Goal: Transaction & Acquisition: Purchase product/service

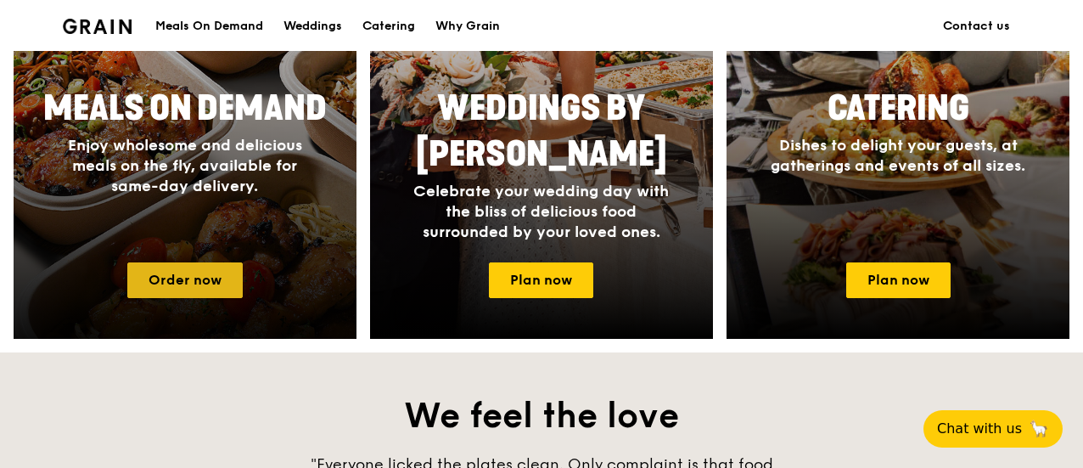
click at [227, 276] on link "Order now" at bounding box center [184, 280] width 115 height 36
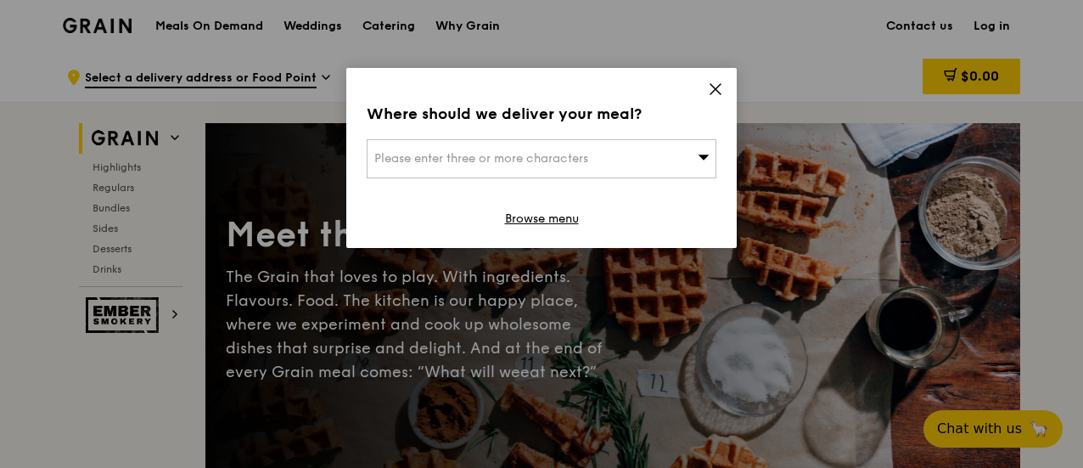
click at [714, 81] on icon at bounding box center [715, 88] width 15 height 15
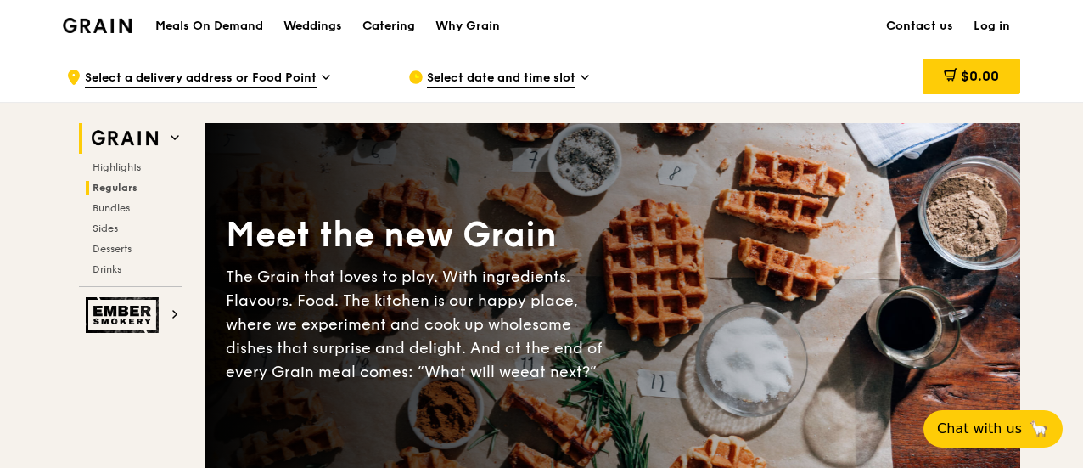
click at [115, 186] on span "Regulars" at bounding box center [114, 188] width 45 height 12
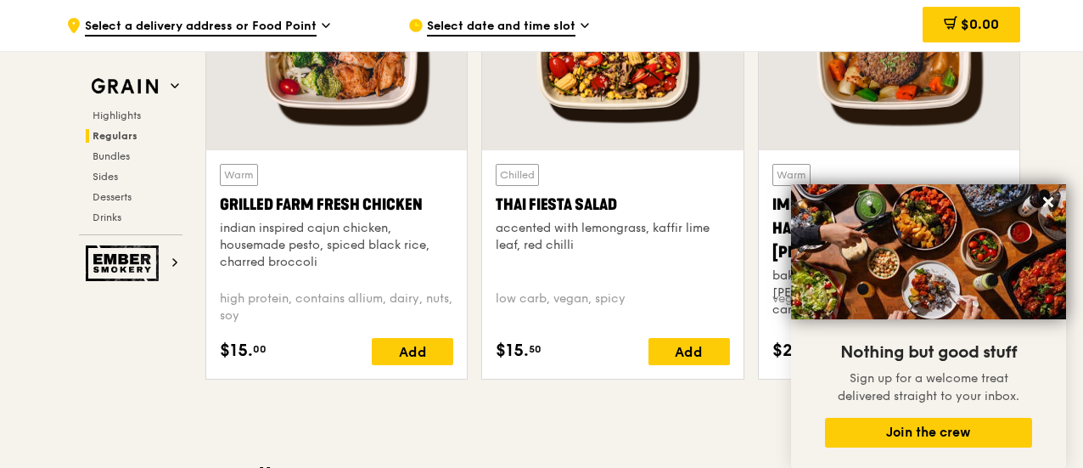
scroll to position [2133, 0]
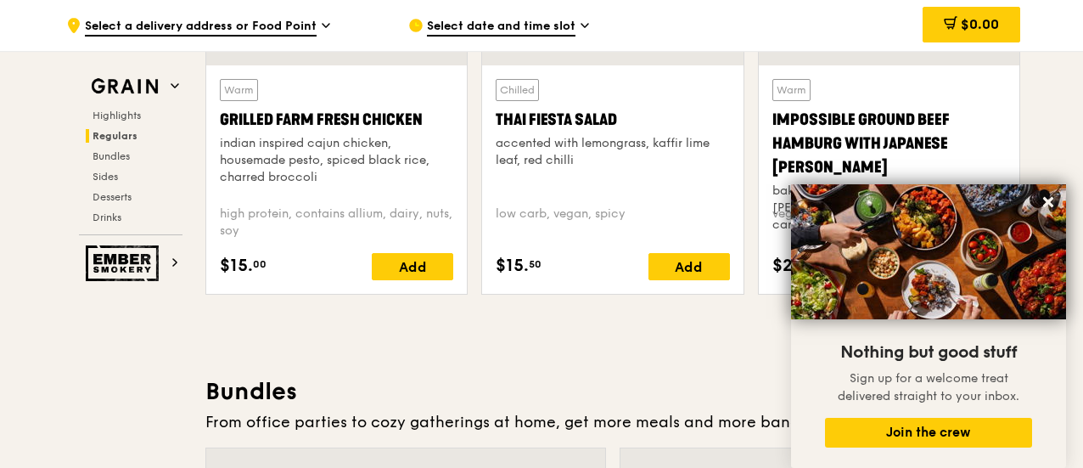
drag, startPoint x: 1043, startPoint y: 198, endPoint x: 1000, endPoint y: 201, distance: 43.4
click at [1043, 198] on icon at bounding box center [1047, 201] width 15 height 15
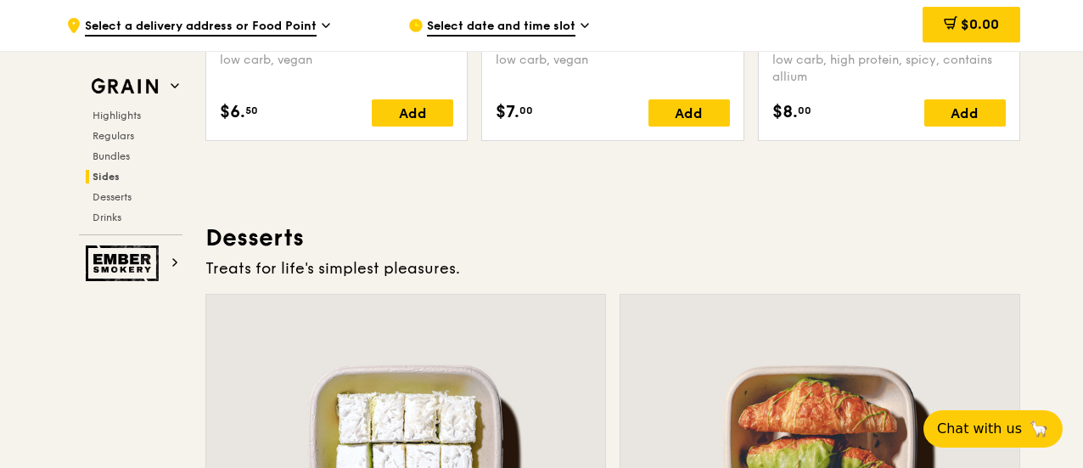
scroll to position [4849, 0]
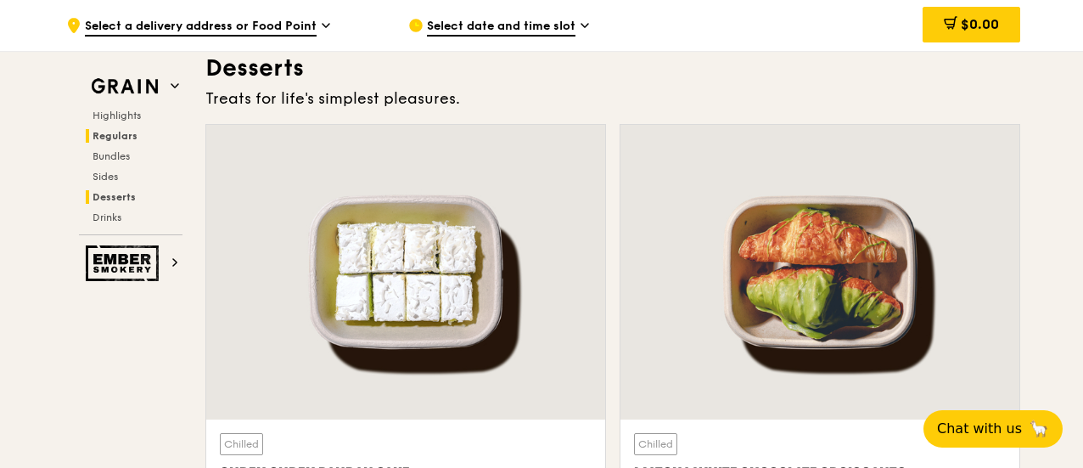
click at [122, 132] on span "Regulars" at bounding box center [114, 136] width 45 height 12
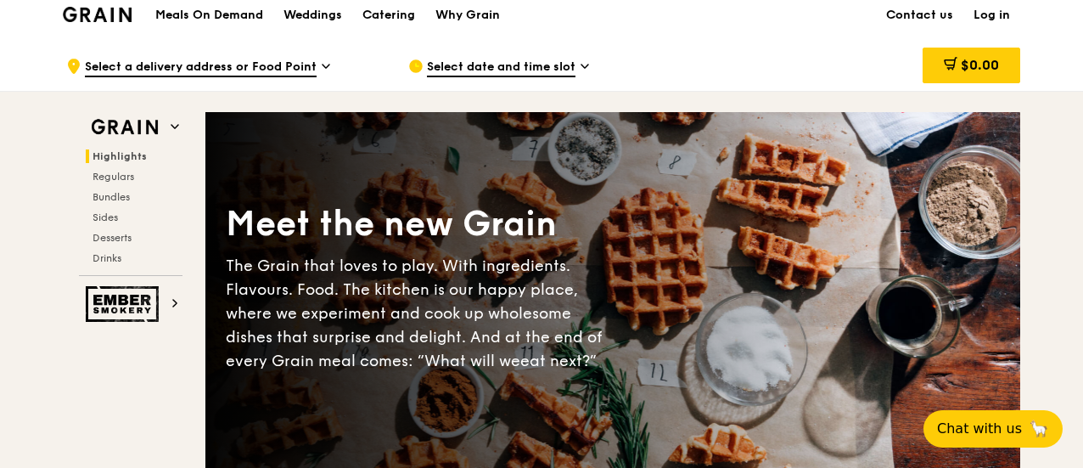
scroll to position [0, 0]
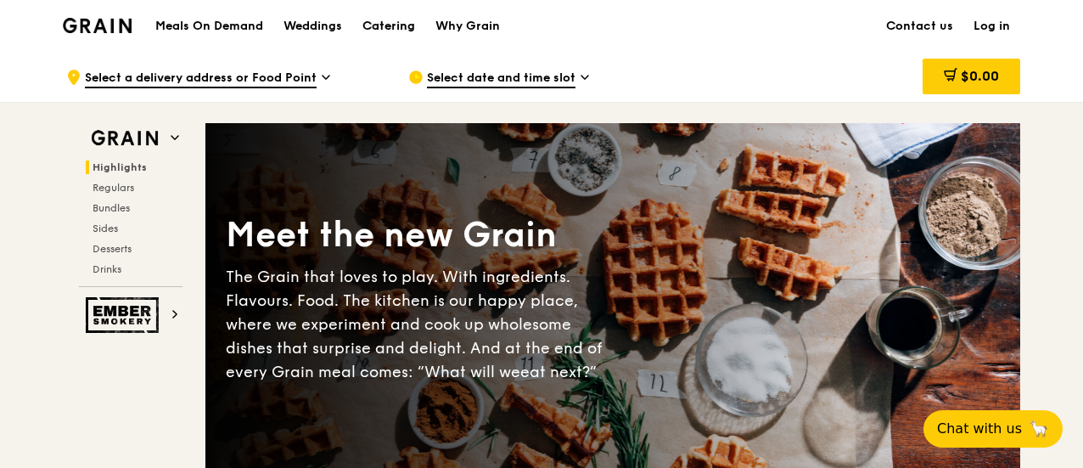
click at [405, 23] on div "Catering" at bounding box center [388, 26] width 53 height 51
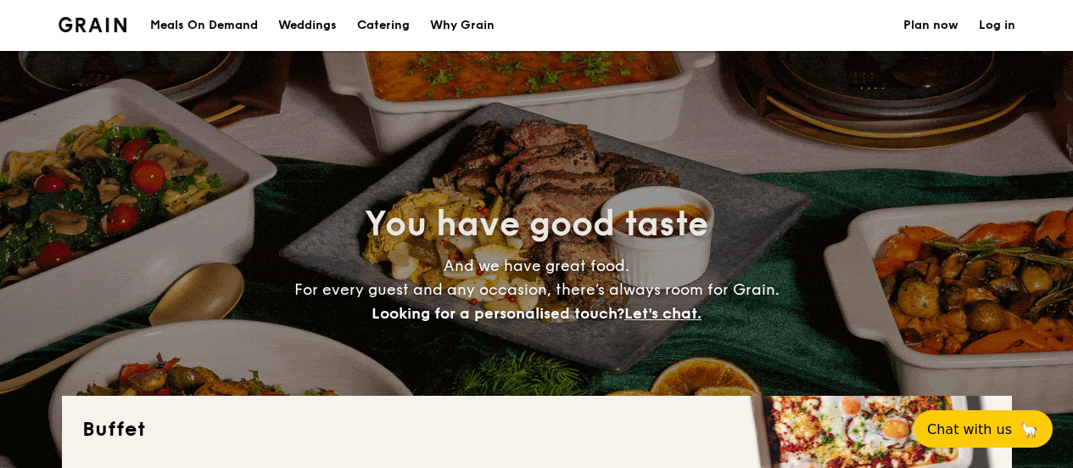
select select
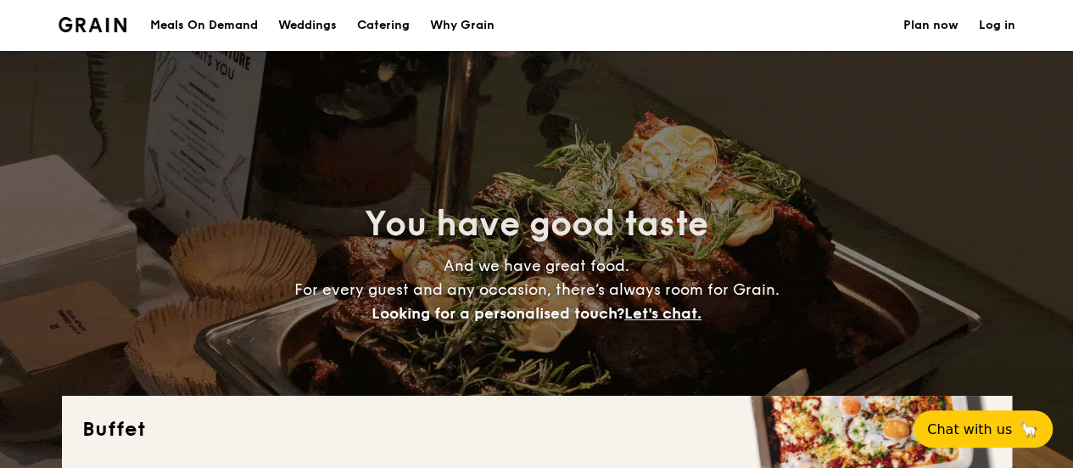
click at [106, 31] on img at bounding box center [93, 24] width 69 height 15
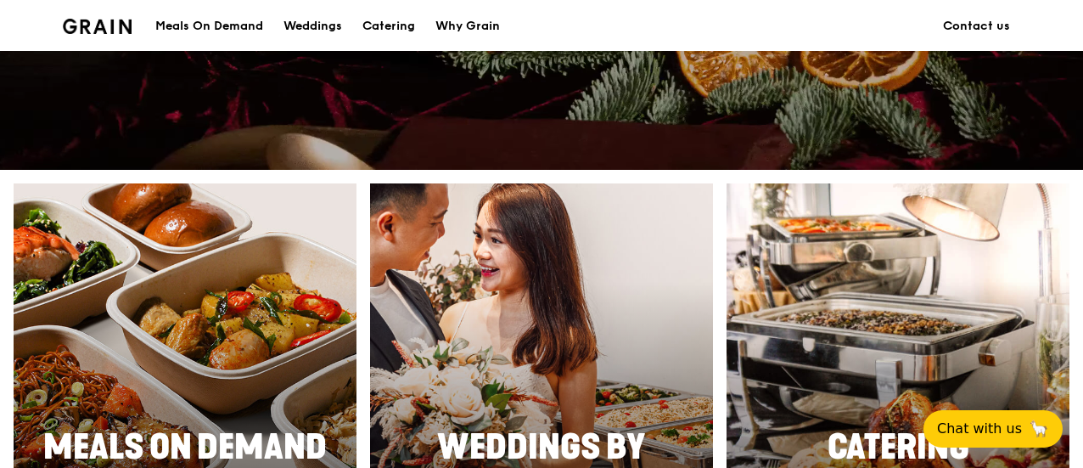
scroll to position [679, 0]
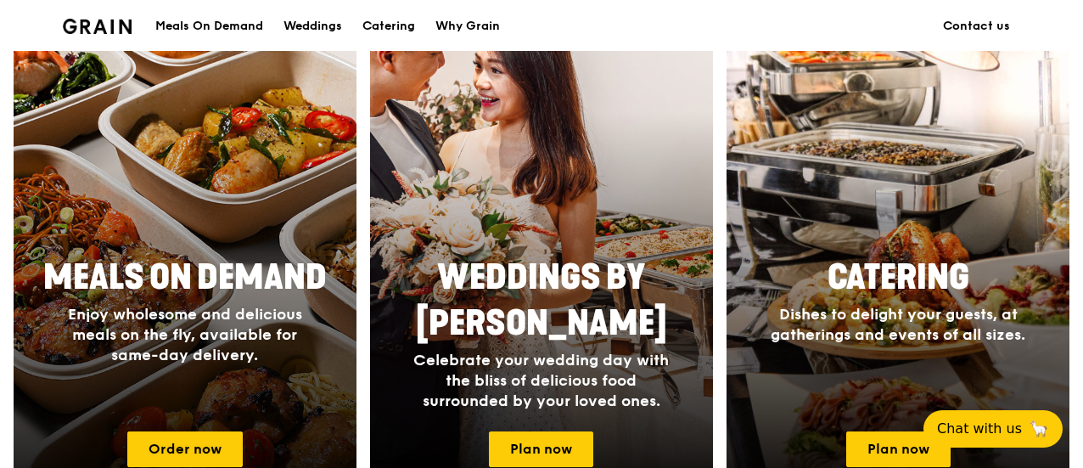
click at [201, 406] on div "Meals On Demand Enjoy wholesome and delicious meals on the fly, available for s…" at bounding box center [185, 333] width 343 height 170
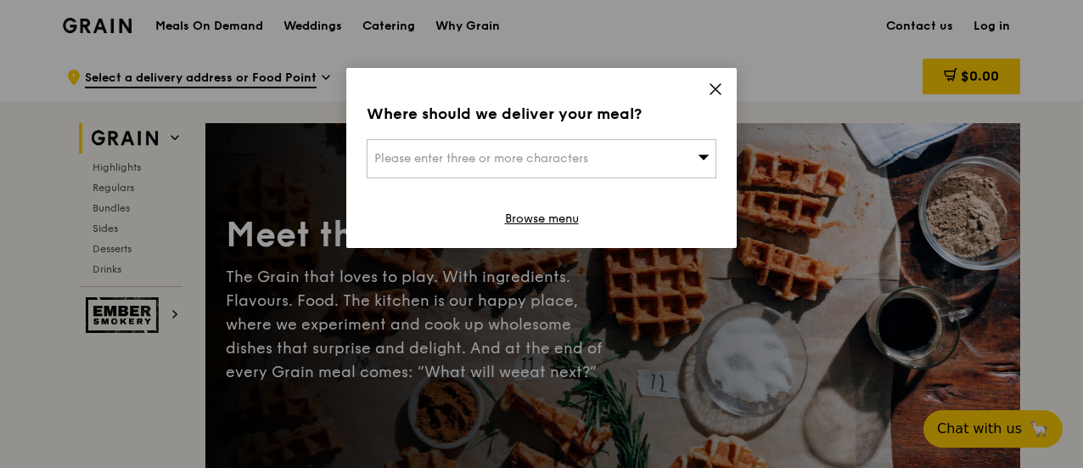
click at [711, 87] on icon at bounding box center [715, 88] width 15 height 15
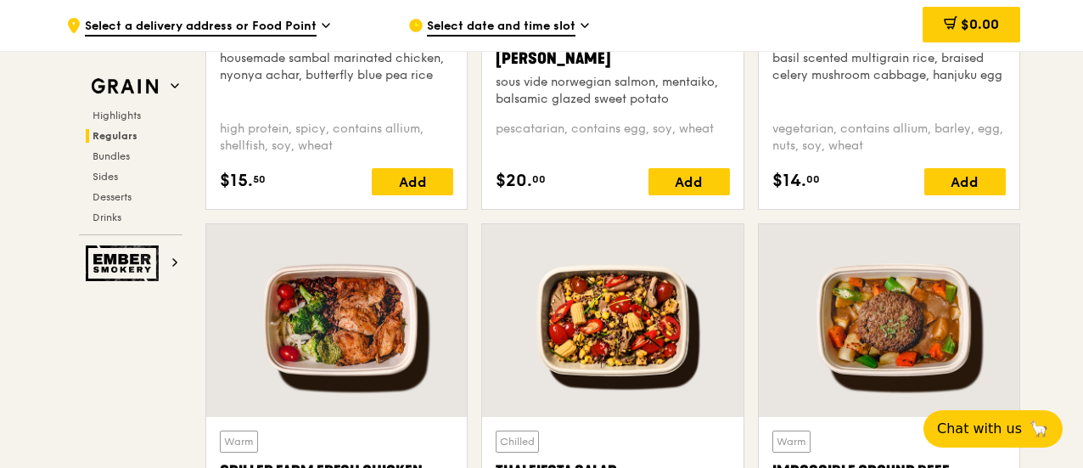
scroll to position [1952, 0]
